Goal: Download file/media

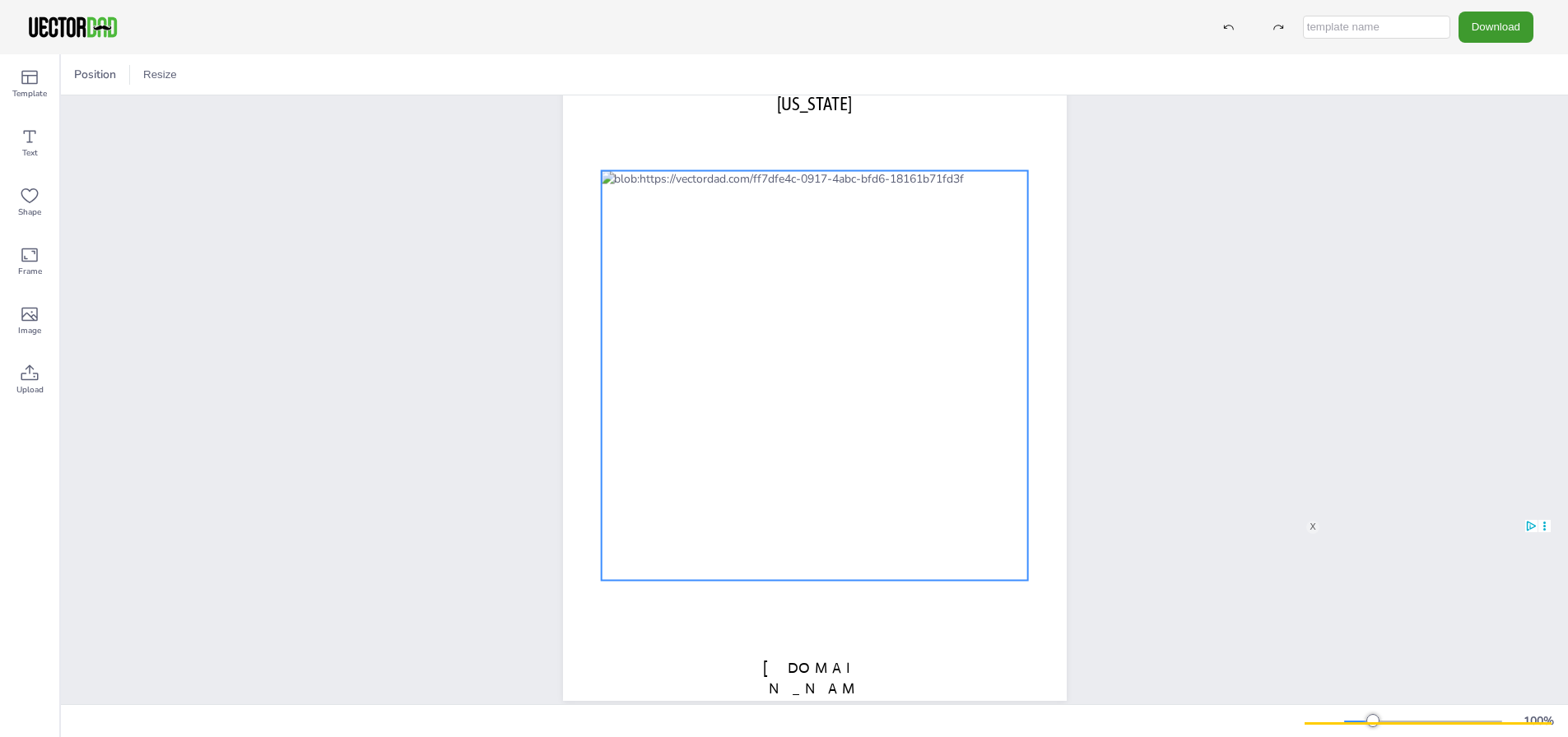
scroll to position [91, 0]
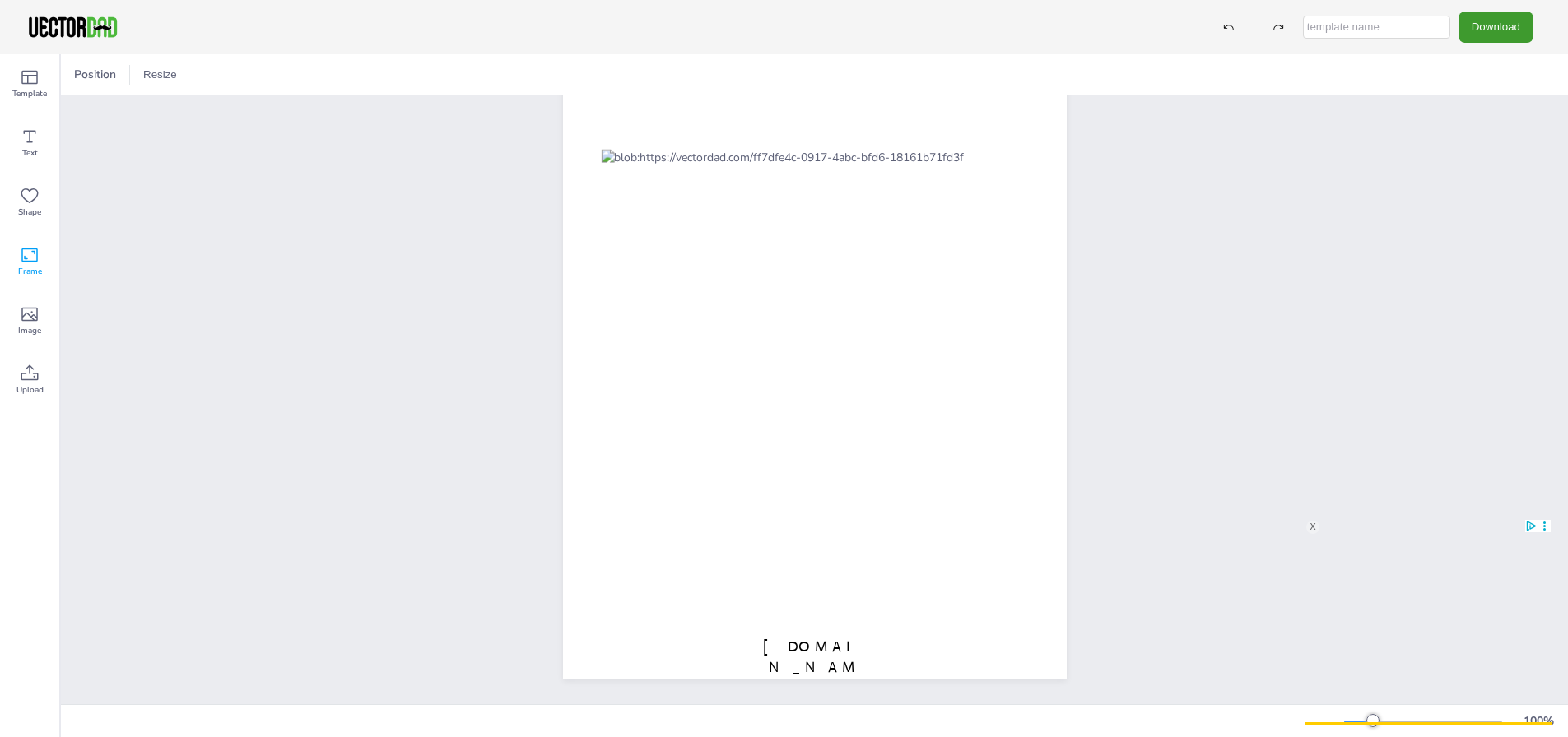
click at [27, 255] on icon at bounding box center [30, 255] width 20 height 20
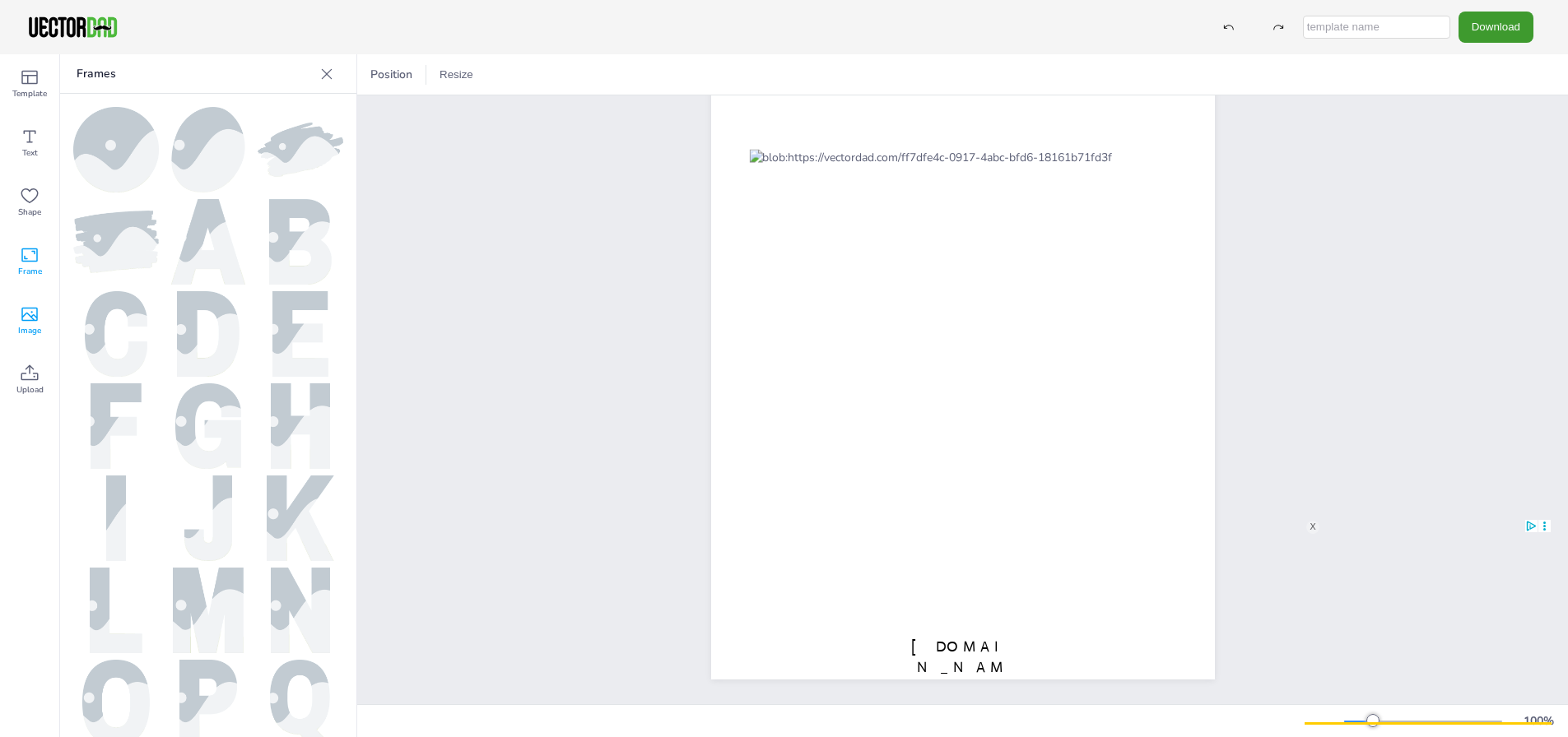
click at [32, 314] on icon at bounding box center [30, 315] width 16 height 14
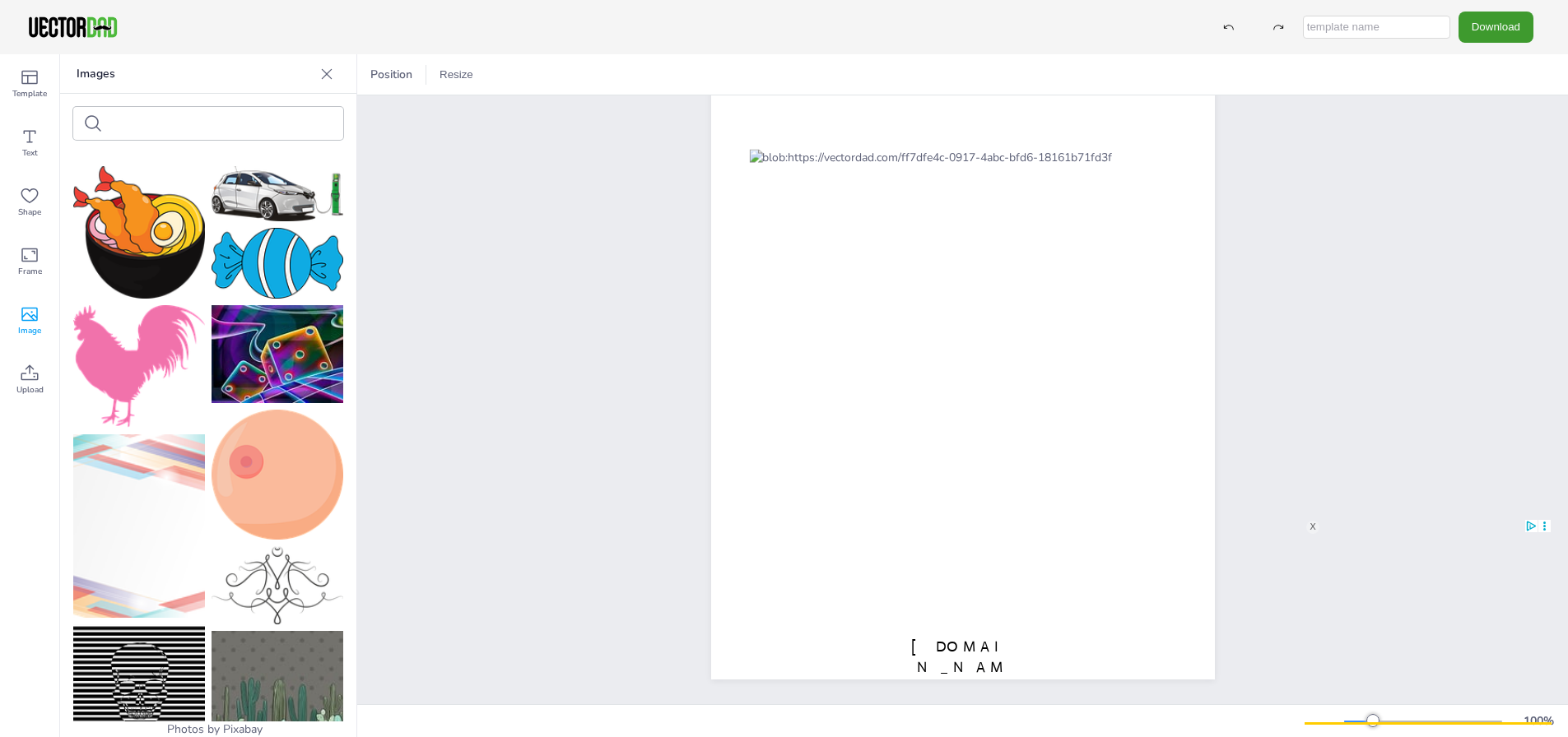
click at [33, 313] on icon at bounding box center [30, 314] width 20 height 20
click at [28, 75] on icon at bounding box center [30, 78] width 16 height 14
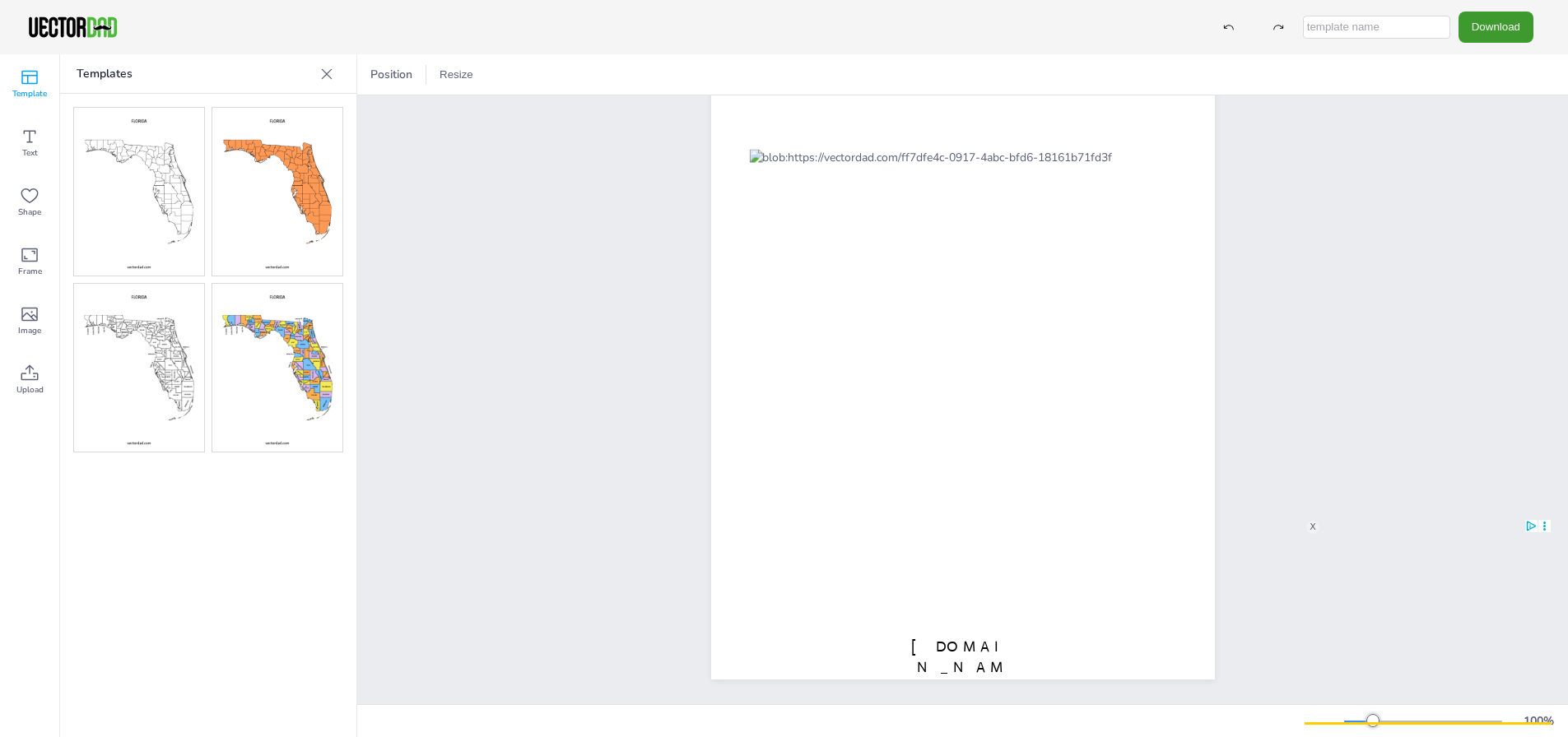
click at [140, 173] on img at bounding box center [139, 191] width 130 height 168
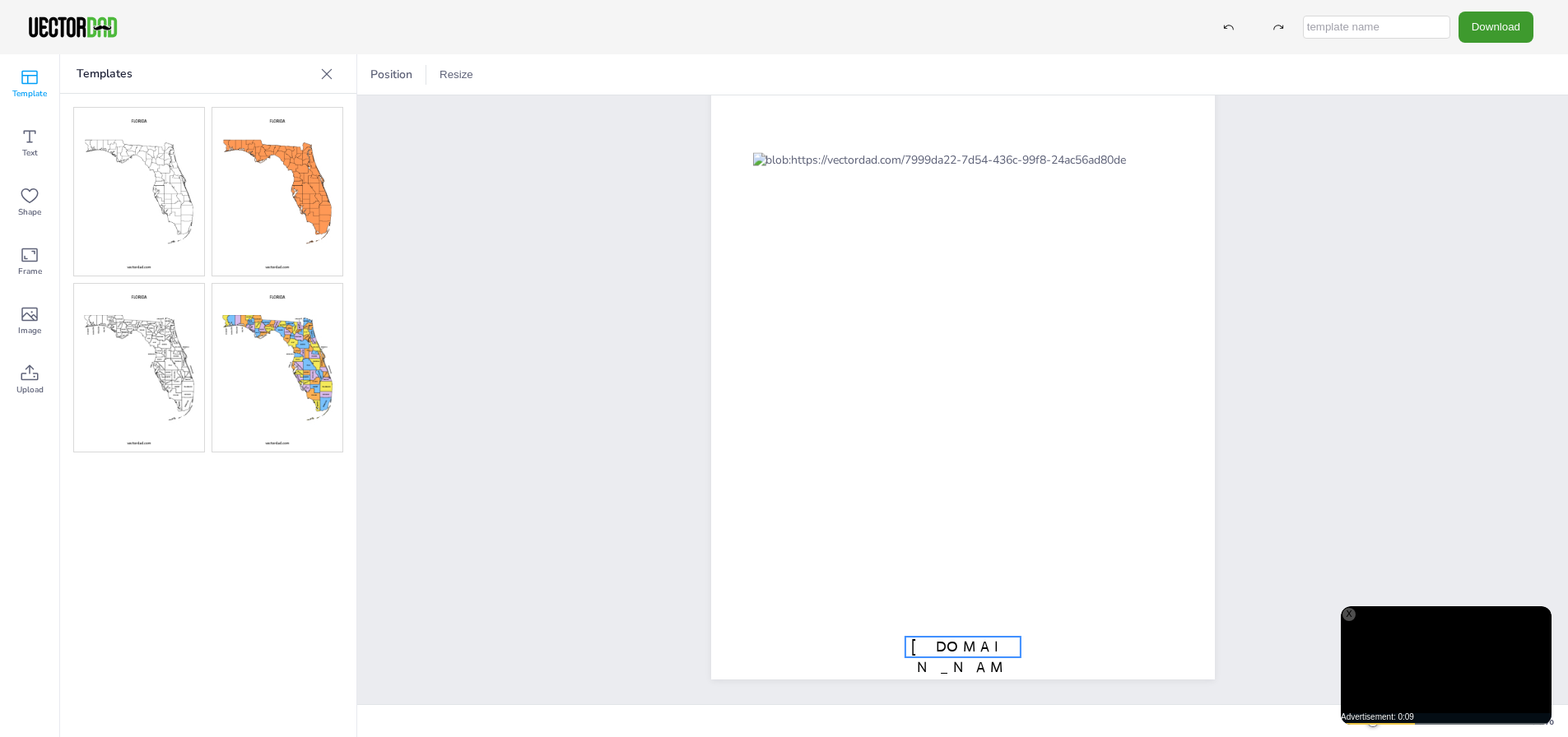
click at [937, 648] on span "[DOMAIN_NAME]" at bounding box center [962, 668] width 102 height 60
click at [1290, 545] on div "[DOMAIN_NAME] [US_STATE]" at bounding box center [963, 355] width 1211 height 700
click at [1364, 420] on div "[DOMAIN_NAME] [US_STATE]" at bounding box center [963, 355] width 1211 height 700
click at [155, 372] on img at bounding box center [139, 368] width 130 height 168
click at [123, 204] on img at bounding box center [139, 191] width 130 height 168
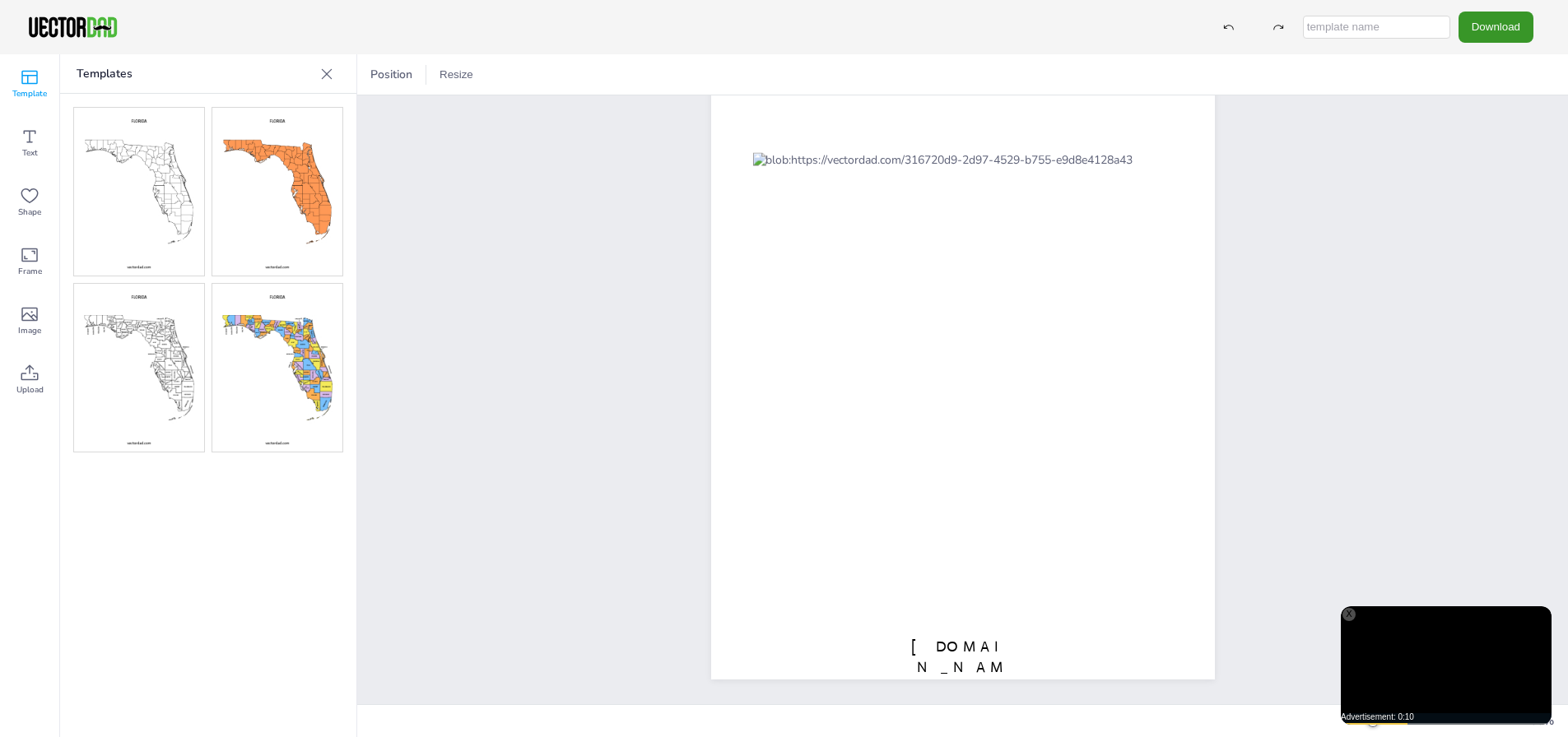
click at [1490, 32] on button "Download" at bounding box center [1495, 27] width 75 height 31
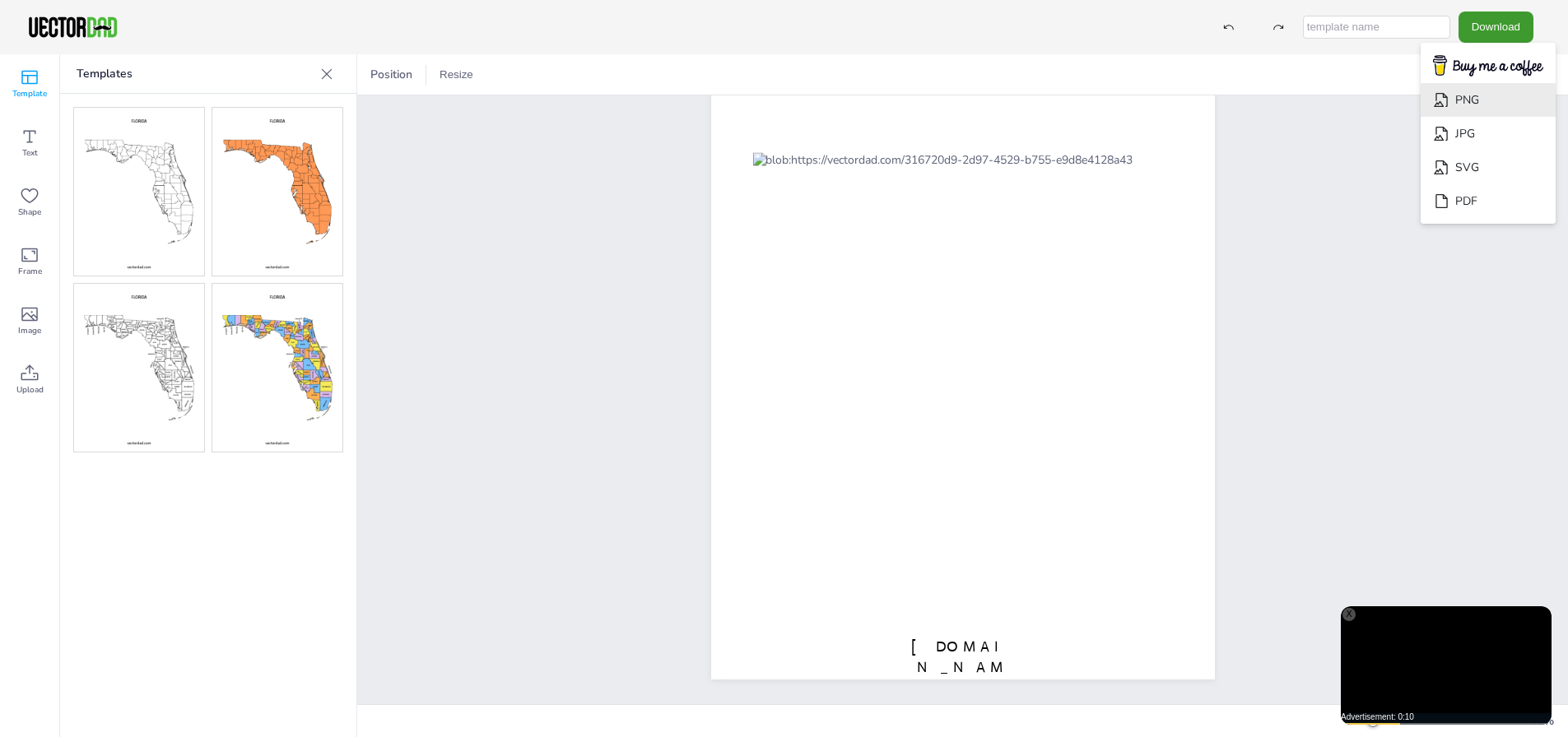
click at [1493, 103] on li "PNG" at bounding box center [1488, 99] width 135 height 33
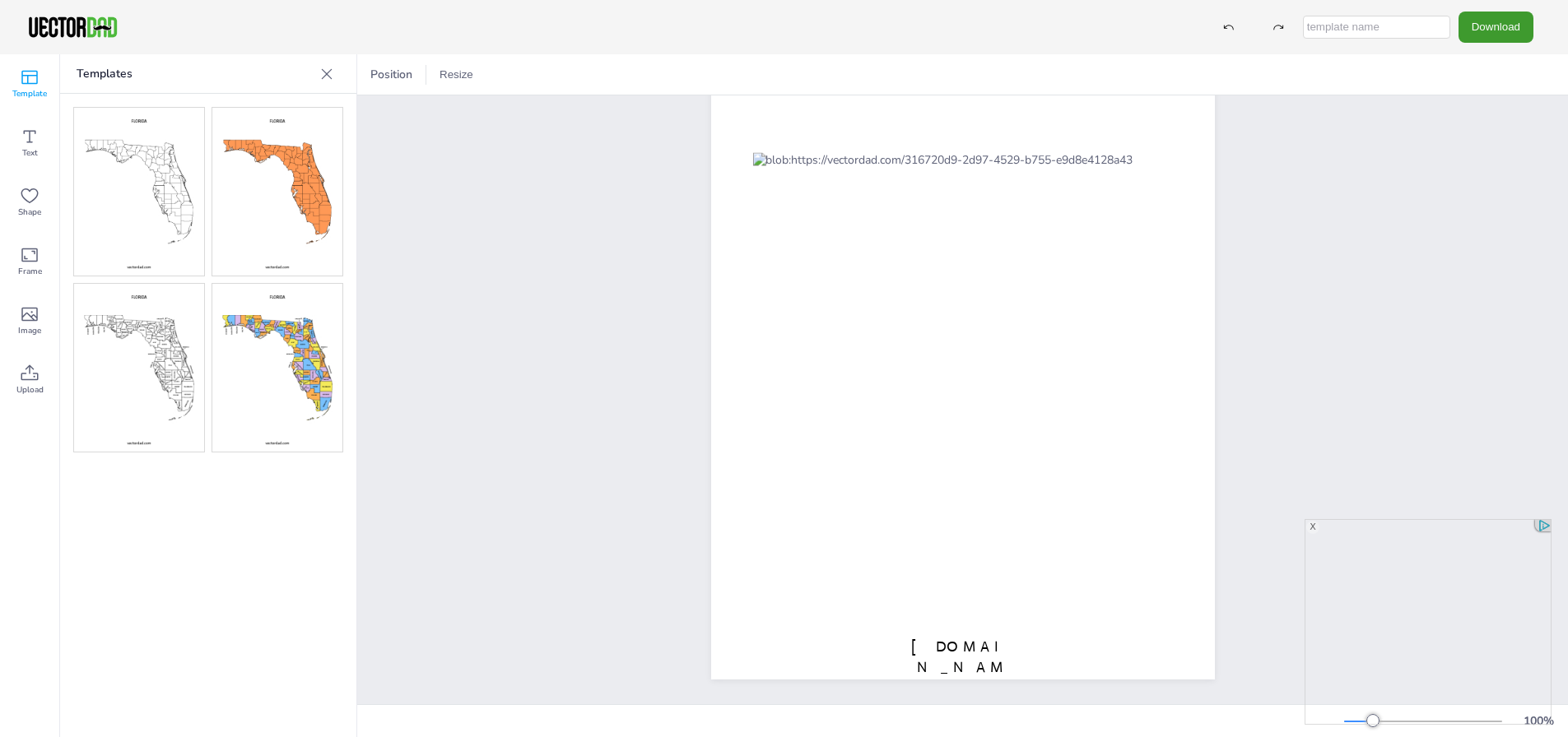
scroll to position [0, 0]
click at [152, 370] on img at bounding box center [139, 368] width 130 height 168
click at [282, 355] on img at bounding box center [277, 368] width 130 height 168
